Goal: Information Seeking & Learning: Learn about a topic

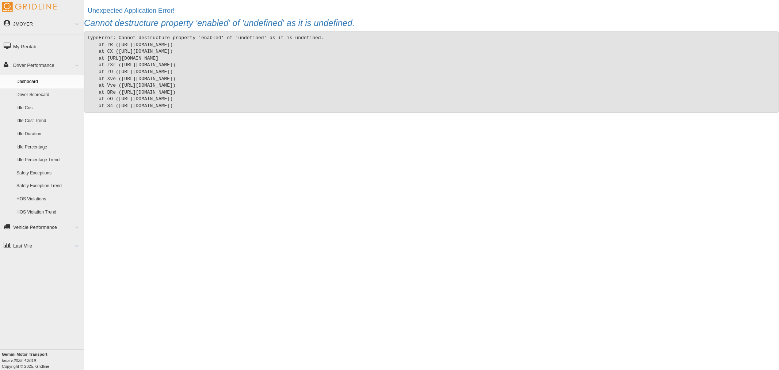
click at [57, 93] on link "Driver Scorecard" at bounding box center [48, 94] width 71 height 13
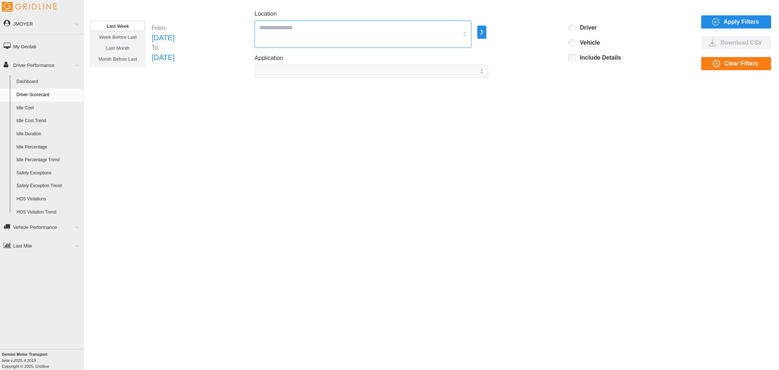
click at [457, 21] on div at bounding box center [363, 33] width 217 height 27
type input "***"
click at [387, 59] on div "Gemini Region 512" at bounding box center [386, 59] width 214 height 13
click at [732, 25] on span "Apply Filters" at bounding box center [741, 22] width 35 height 12
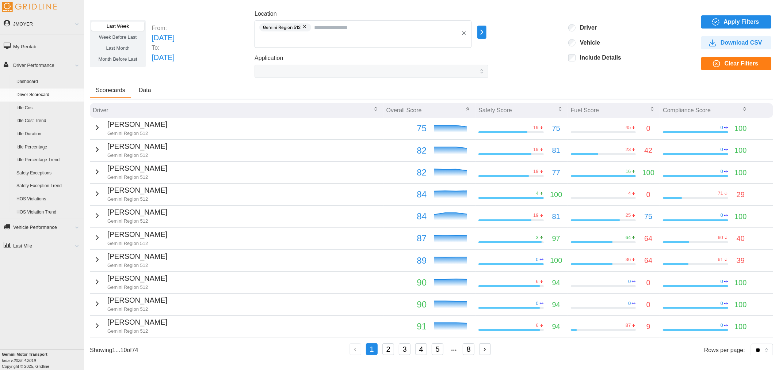
click at [96, 125] on icon "button" at bounding box center [97, 127] width 9 height 9
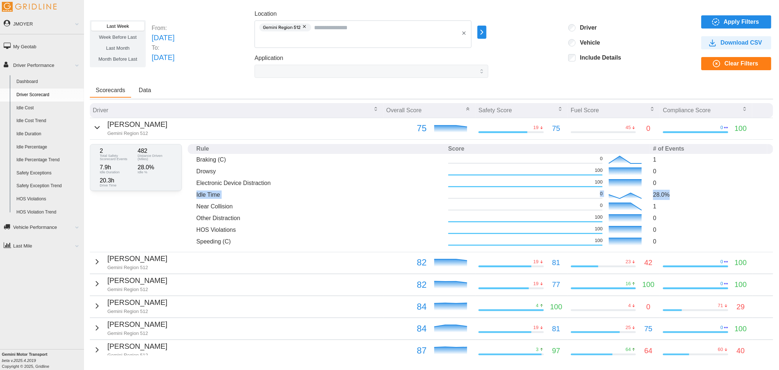
drag, startPoint x: 196, startPoint y: 192, endPoint x: 663, endPoint y: 189, distance: 467.6
click at [663, 189] on tr "Idle Time 0 28.0 %" at bounding box center [481, 195] width 586 height 12
click at [663, 190] on p "28.0 %" at bounding box center [708, 195] width 111 height 10
click at [126, 213] on div "2 Total Safety Scorecard Events 482 Distance Driven (Miles) 7.9 h Idle Duration…" at bounding box center [431, 196] width 683 height 112
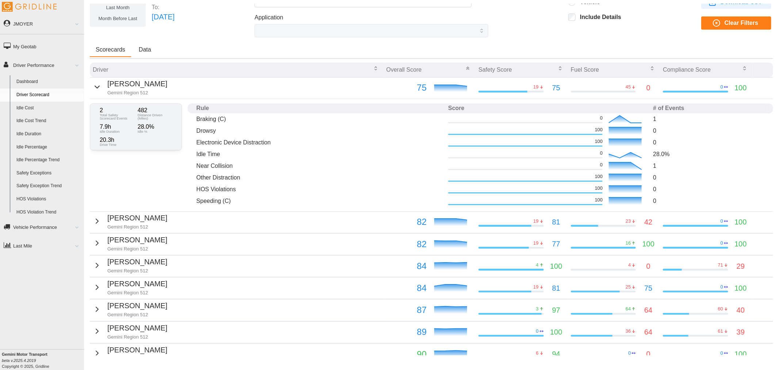
scroll to position [81, 0]
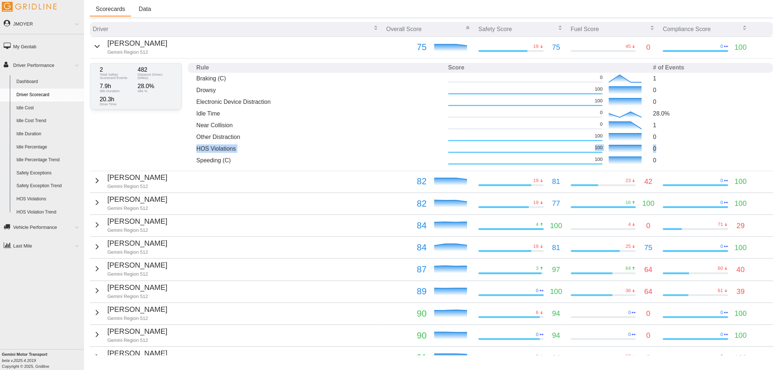
drag, startPoint x: 196, startPoint y: 145, endPoint x: 658, endPoint y: 144, distance: 461.7
click at [658, 144] on tr "HOS Violations 100 0" at bounding box center [481, 149] width 586 height 12
click at [658, 144] on p "0" at bounding box center [708, 148] width 111 height 8
click at [93, 225] on icon "button" at bounding box center [97, 224] width 9 height 9
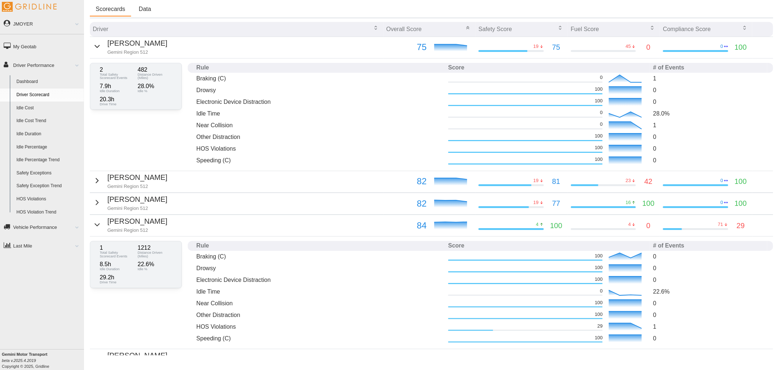
scroll to position [122, 0]
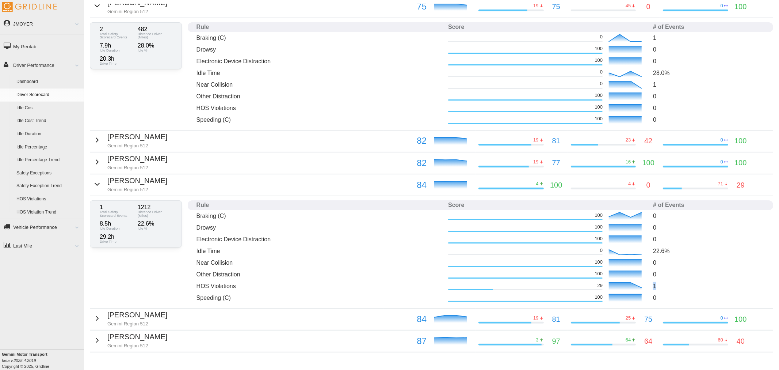
drag, startPoint x: 645, startPoint y: 283, endPoint x: 652, endPoint y: 286, distance: 6.7
click at [652, 286] on td "1" at bounding box center [708, 286] width 117 height 12
click at [653, 286] on p "1" at bounding box center [708, 286] width 111 height 8
click at [653, 285] on p "1" at bounding box center [708, 286] width 111 height 8
